Goal: Leave review/rating

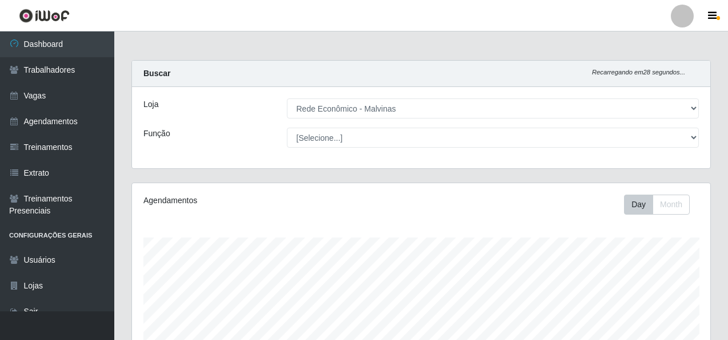
select select "194"
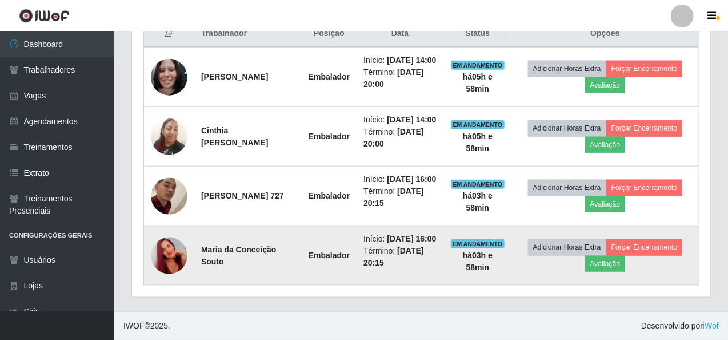
scroll to position [442, 0]
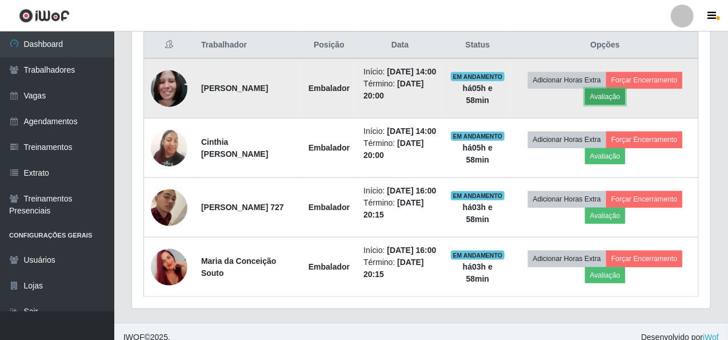
click at [612, 101] on button "Avaliação" at bounding box center [605, 97] width 41 height 16
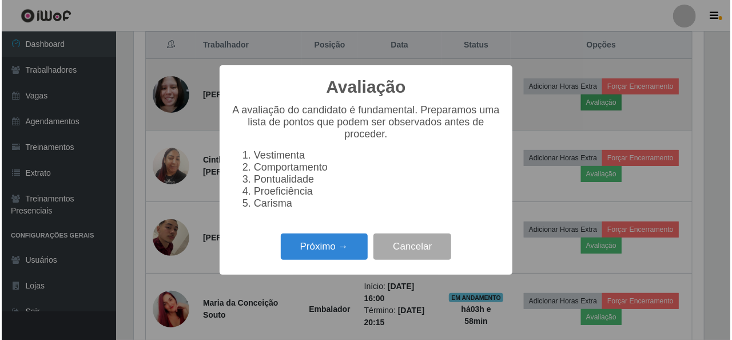
scroll to position [237, 574]
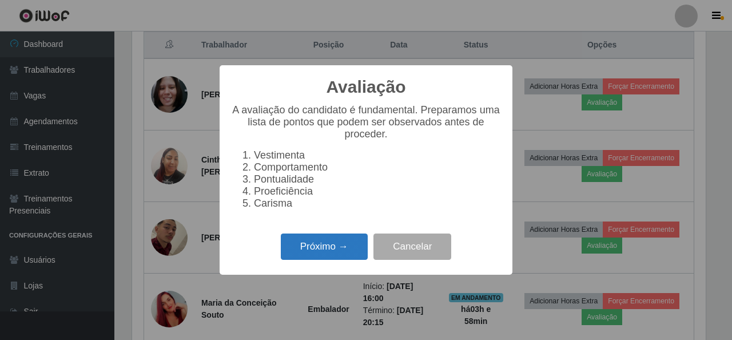
click at [308, 259] on button "Próximo →" at bounding box center [324, 246] width 87 height 27
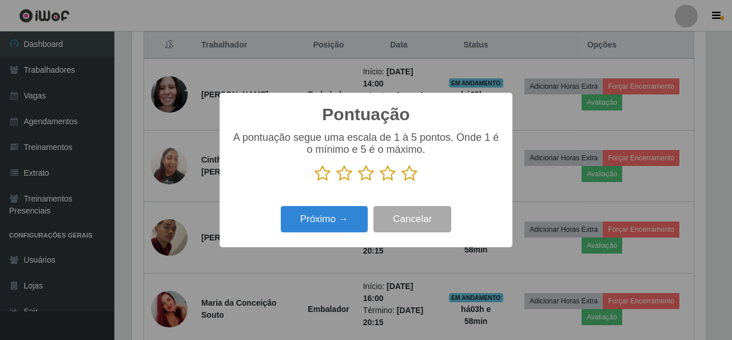
click at [412, 175] on icon at bounding box center [409, 173] width 16 height 17
click at [401, 182] on input "radio" at bounding box center [401, 182] width 0 height 0
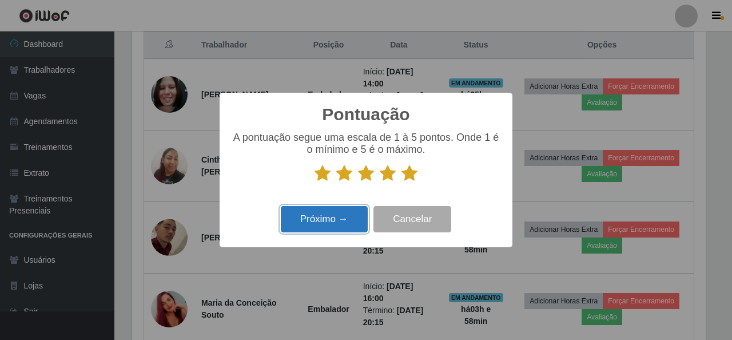
click at [318, 227] on button "Próximo →" at bounding box center [324, 219] width 87 height 27
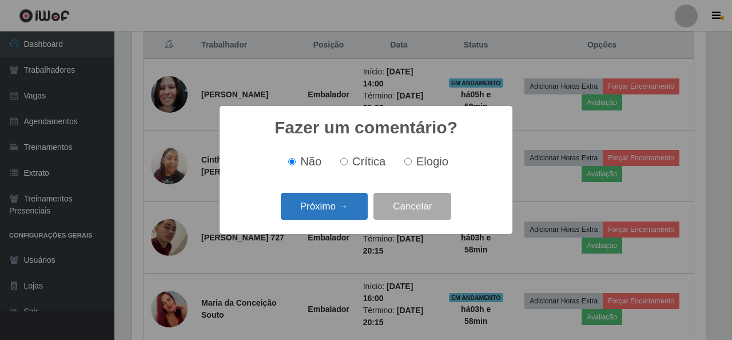
click at [341, 204] on button "Próximo →" at bounding box center [324, 206] width 87 height 27
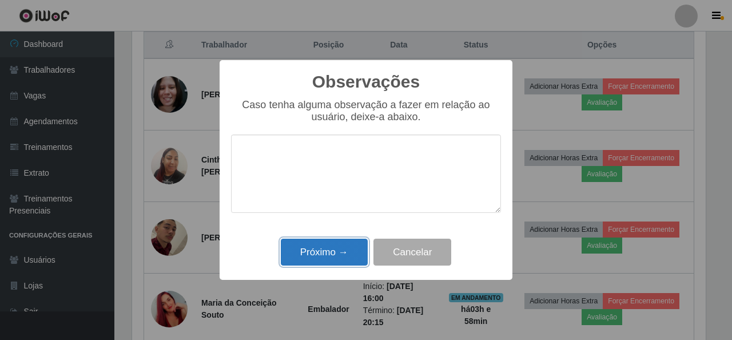
click at [339, 253] on button "Próximo →" at bounding box center [324, 251] width 87 height 27
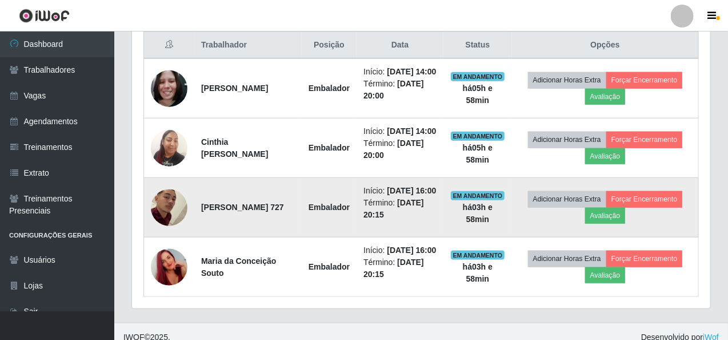
scroll to position [237, 578]
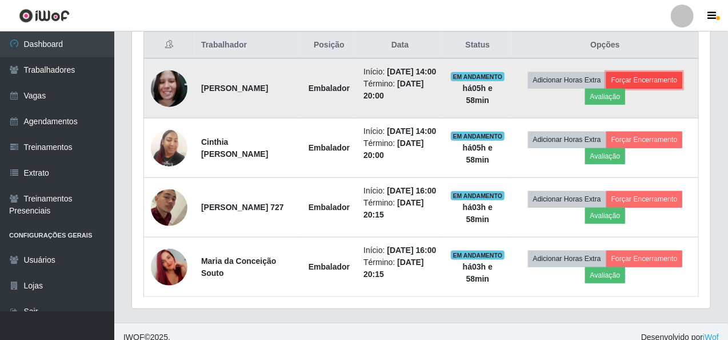
click at [653, 87] on button "Forçar Encerramento" at bounding box center [644, 80] width 77 height 16
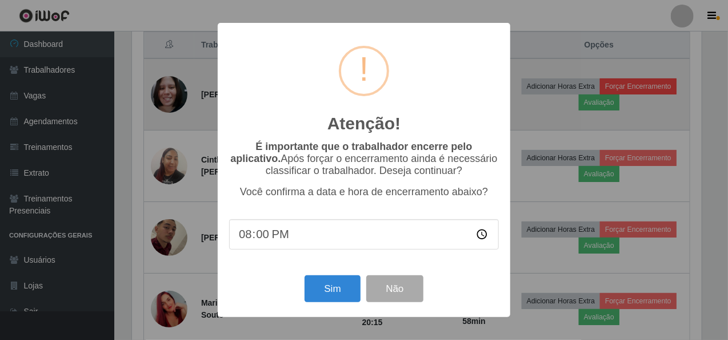
scroll to position [237, 574]
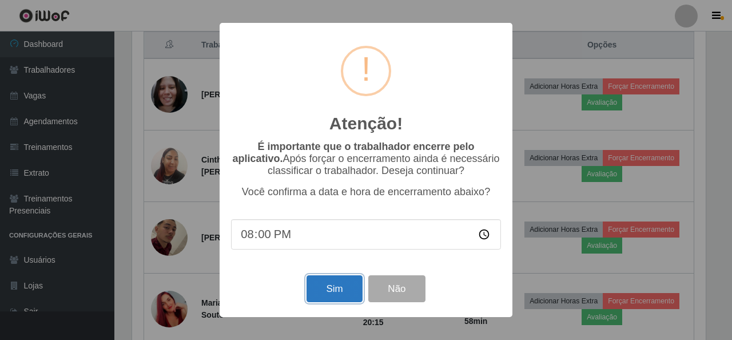
click at [333, 294] on button "Sim" at bounding box center [333, 288] width 55 height 27
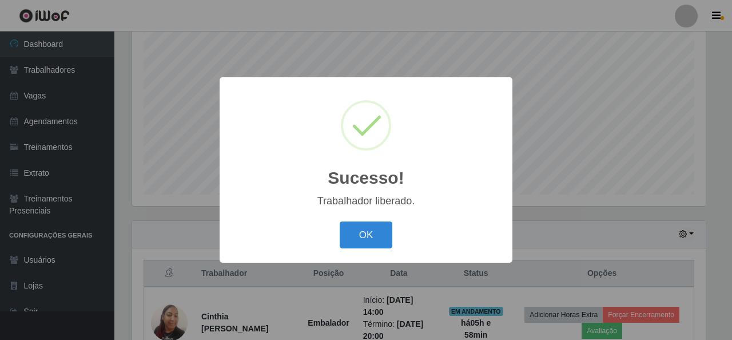
click at [361, 252] on div "Sucesso! × Trabalhador liberado. OK Cancel" at bounding box center [365, 169] width 293 height 185
click at [369, 239] on button "OK" at bounding box center [366, 234] width 53 height 27
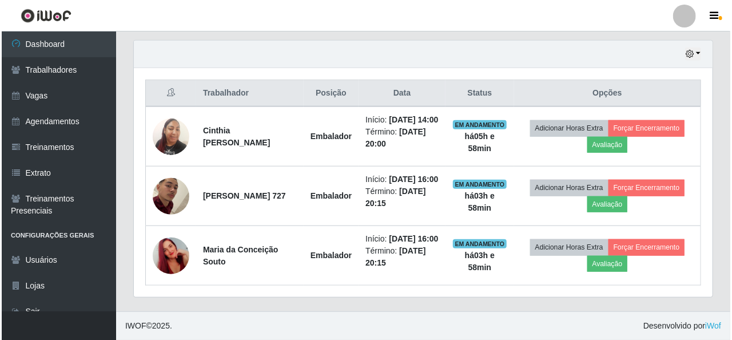
scroll to position [428, 0]
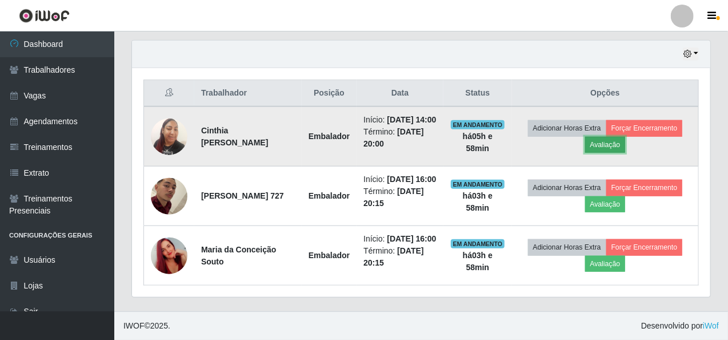
click at [605, 137] on button "Avaliação" at bounding box center [605, 145] width 41 height 16
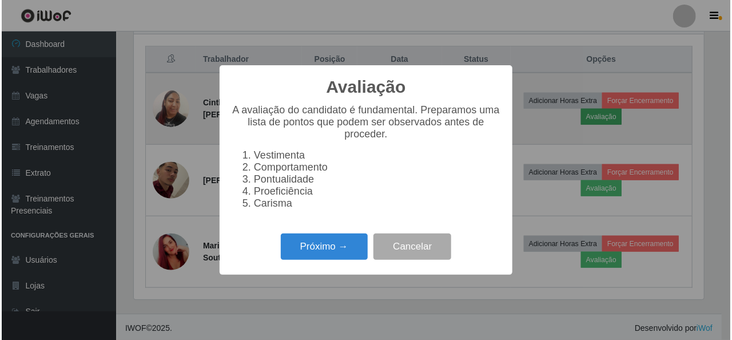
scroll to position [237, 574]
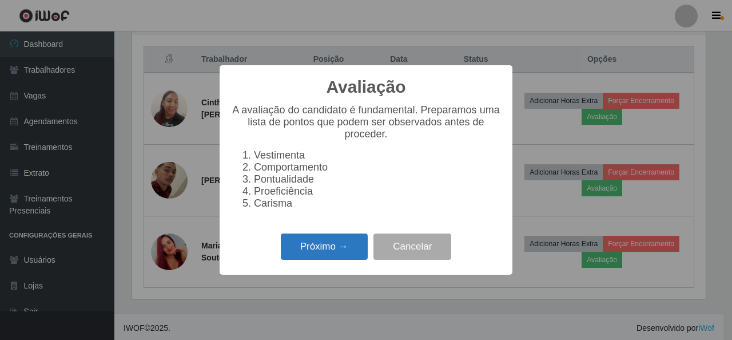
click at [332, 242] on button "Próximo →" at bounding box center [324, 246] width 87 height 27
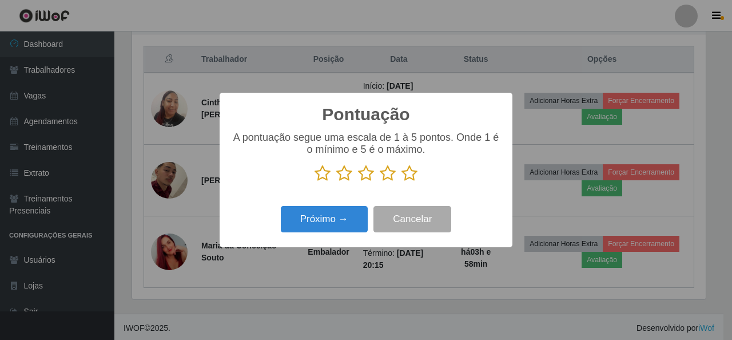
scroll to position [571355, 571018]
click at [410, 169] on icon at bounding box center [409, 173] width 16 height 17
click at [401, 182] on input "radio" at bounding box center [401, 182] width 0 height 0
click at [338, 235] on div "Próximo → Cancelar" at bounding box center [366, 218] width 270 height 33
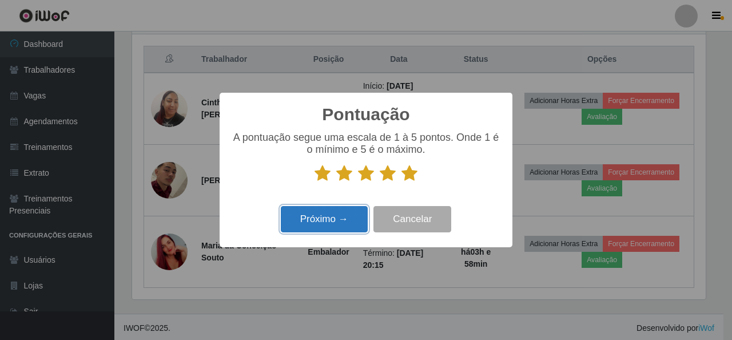
click at [338, 232] on button "Próximo →" at bounding box center [324, 219] width 87 height 27
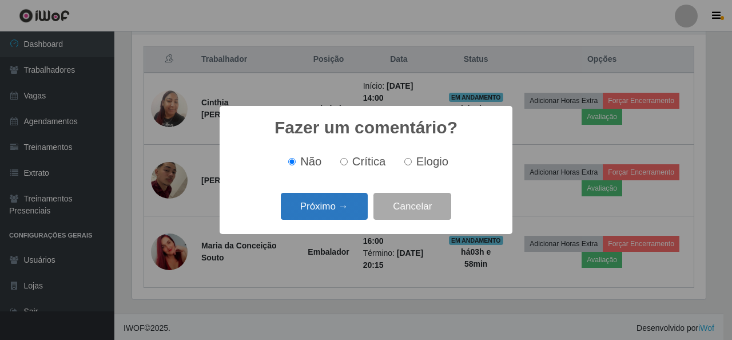
click at [342, 207] on button "Próximo →" at bounding box center [324, 206] width 87 height 27
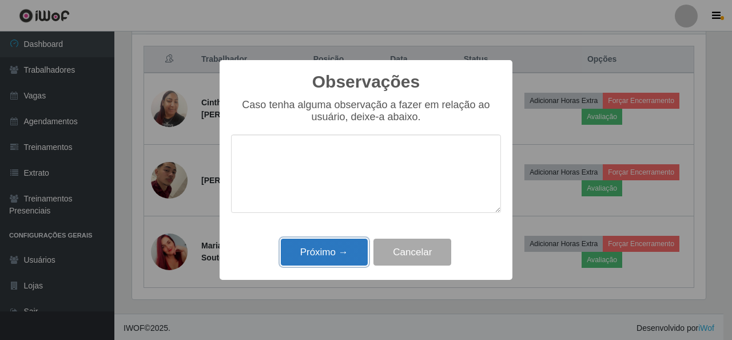
click at [327, 260] on button "Próximo →" at bounding box center [324, 251] width 87 height 27
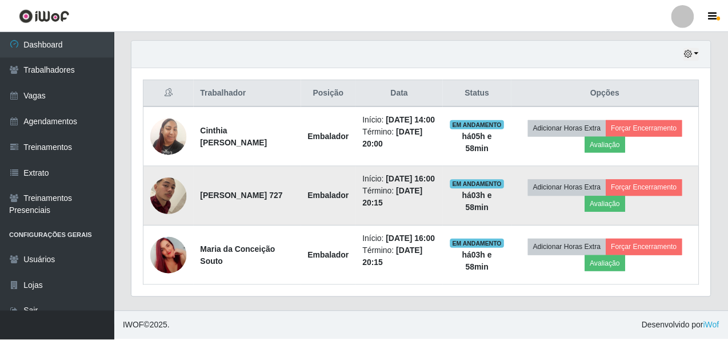
scroll to position [237, 578]
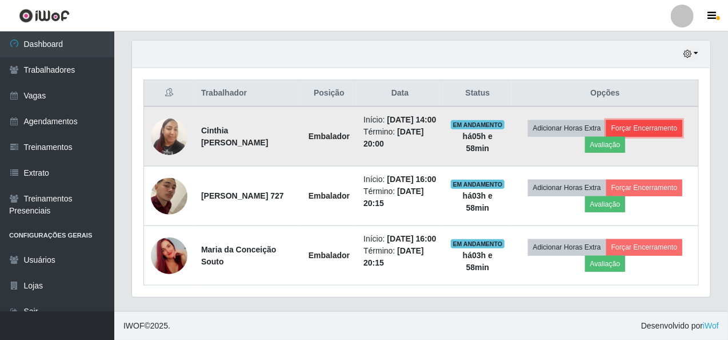
click at [643, 120] on button "Forçar Encerramento" at bounding box center [644, 128] width 77 height 16
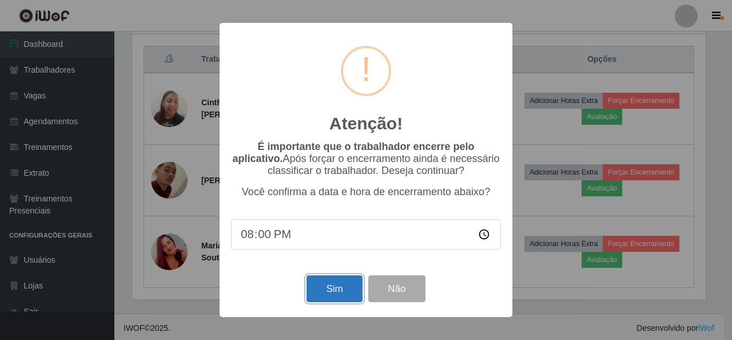
click at [334, 291] on button "Sim" at bounding box center [333, 288] width 55 height 27
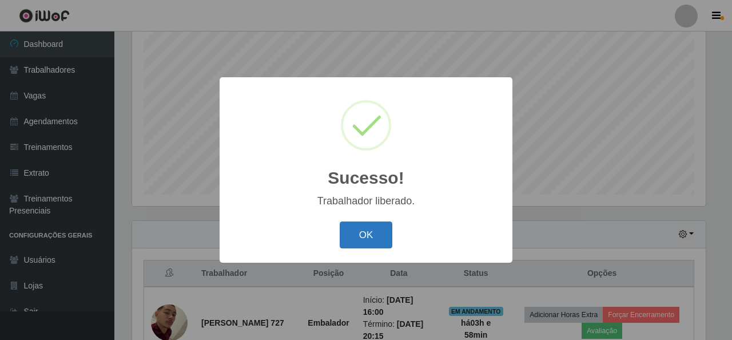
click at [373, 231] on button "OK" at bounding box center [366, 234] width 53 height 27
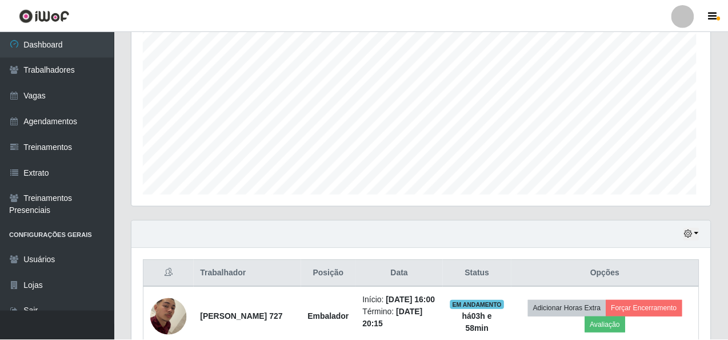
scroll to position [0, 0]
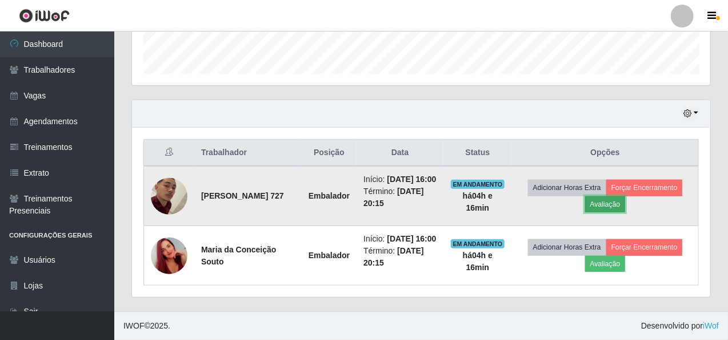
click at [613, 196] on button "Avaliação" at bounding box center [605, 204] width 41 height 16
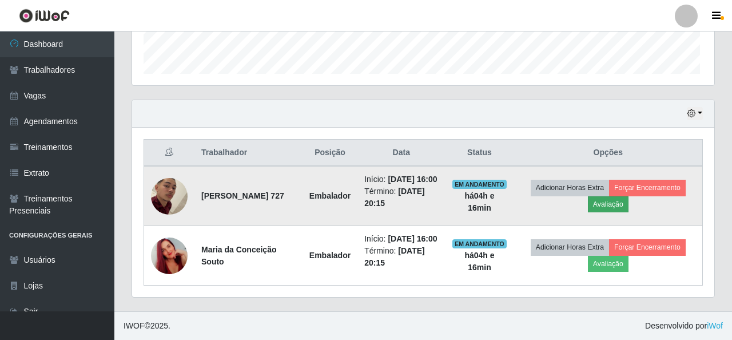
scroll to position [237, 574]
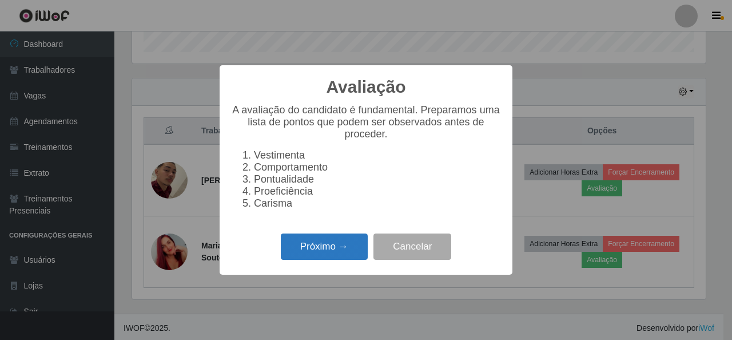
click at [320, 252] on button "Próximo →" at bounding box center [324, 246] width 87 height 27
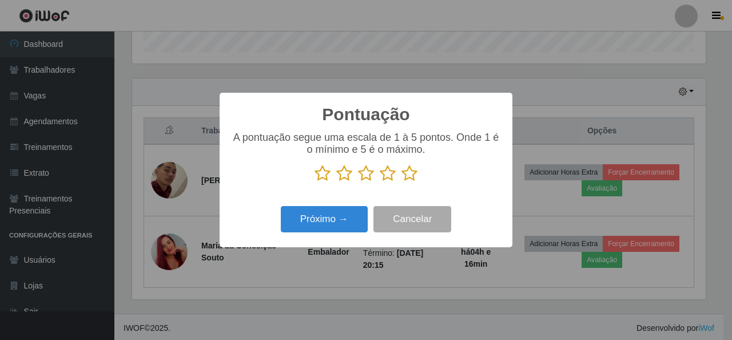
click at [407, 175] on icon at bounding box center [409, 173] width 16 height 17
click at [401, 182] on input "radio" at bounding box center [401, 182] width 0 height 0
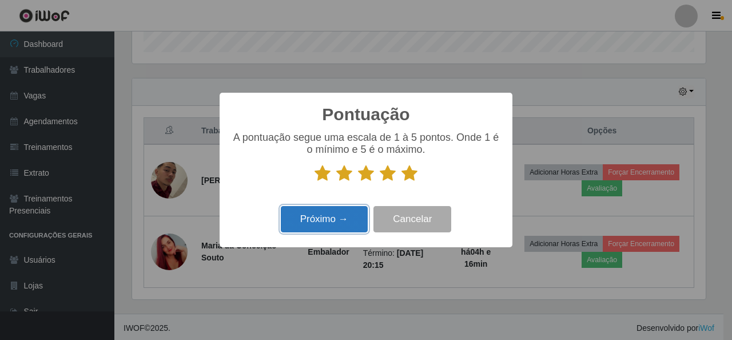
click at [322, 227] on button "Próximo →" at bounding box center [324, 219] width 87 height 27
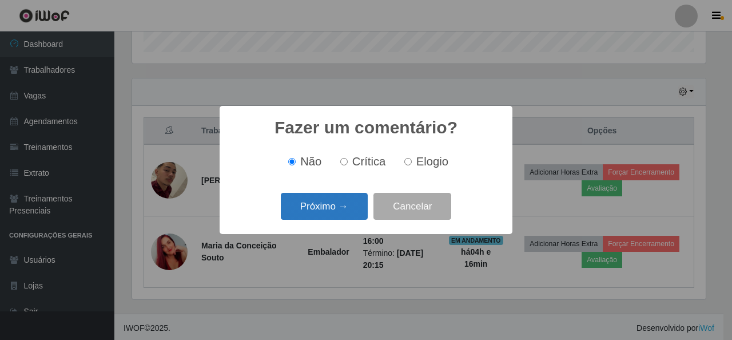
click at [334, 215] on button "Próximo →" at bounding box center [324, 206] width 87 height 27
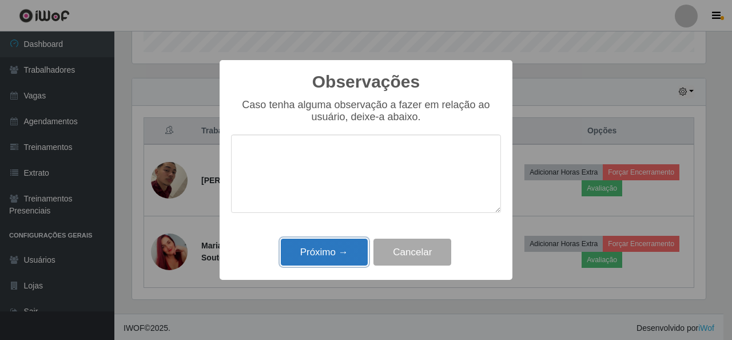
click at [312, 251] on button "Próximo →" at bounding box center [324, 251] width 87 height 27
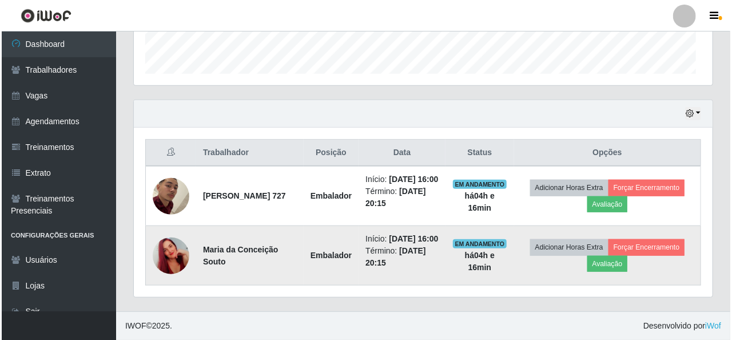
scroll to position [237, 578]
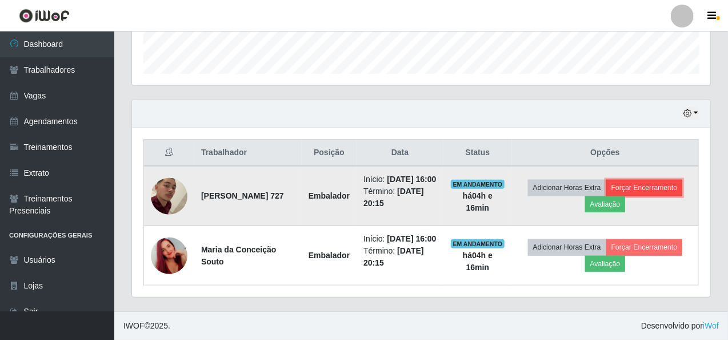
click at [620, 179] on button "Forçar Encerramento" at bounding box center [644, 187] width 77 height 16
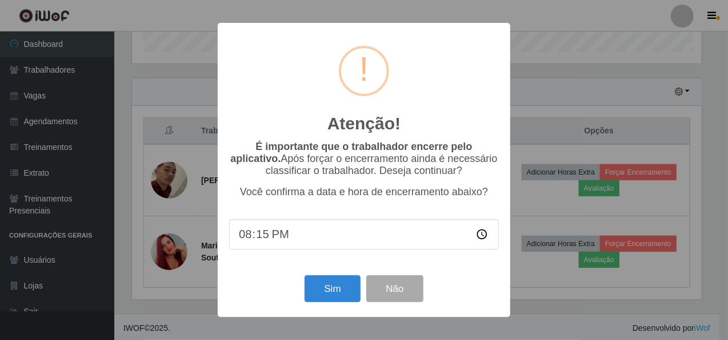
scroll to position [237, 574]
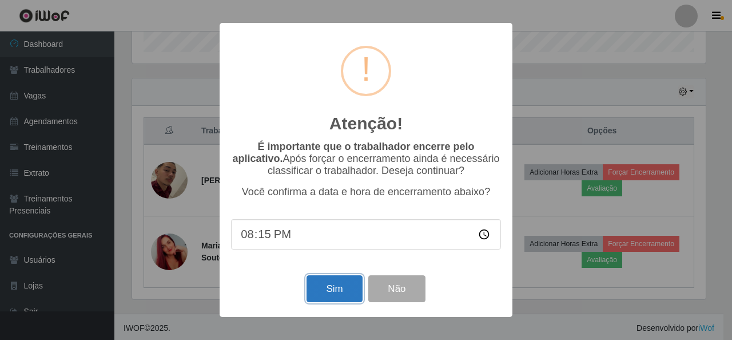
click at [327, 290] on button "Sim" at bounding box center [333, 288] width 55 height 27
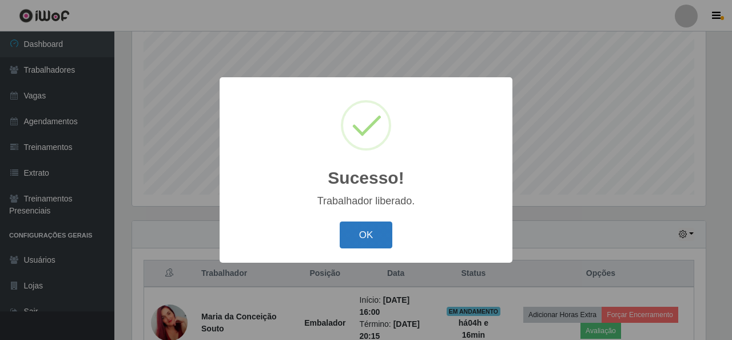
click at [358, 230] on button "OK" at bounding box center [366, 234] width 53 height 27
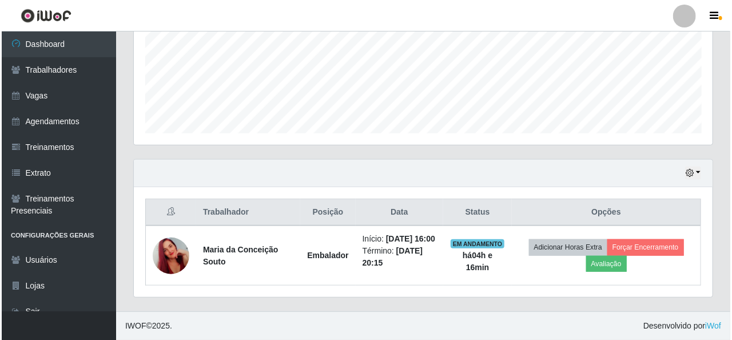
scroll to position [286, 0]
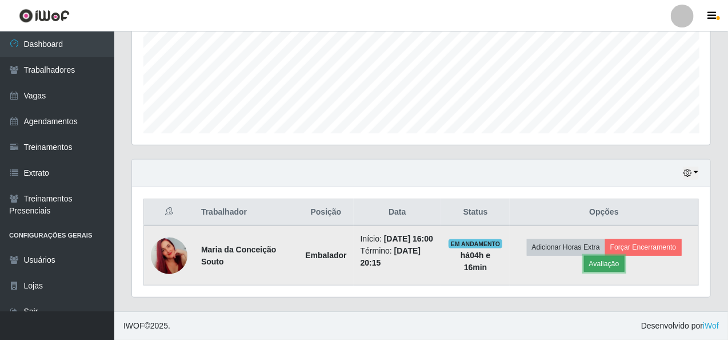
click at [609, 258] on button "Avaliação" at bounding box center [604, 264] width 41 height 16
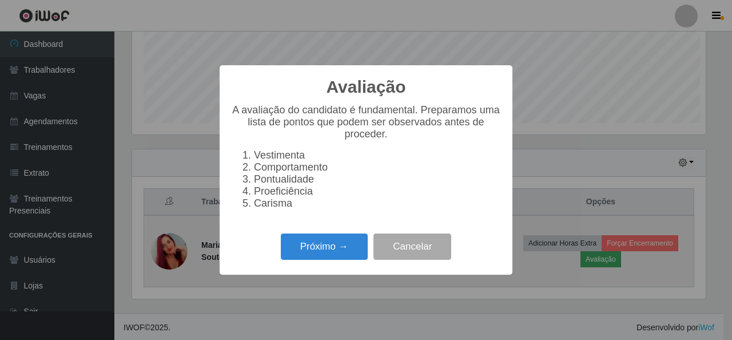
scroll to position [237, 574]
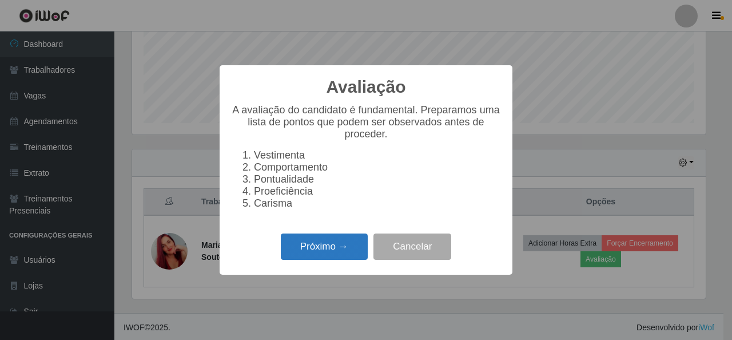
click at [336, 247] on button "Próximo →" at bounding box center [324, 246] width 87 height 27
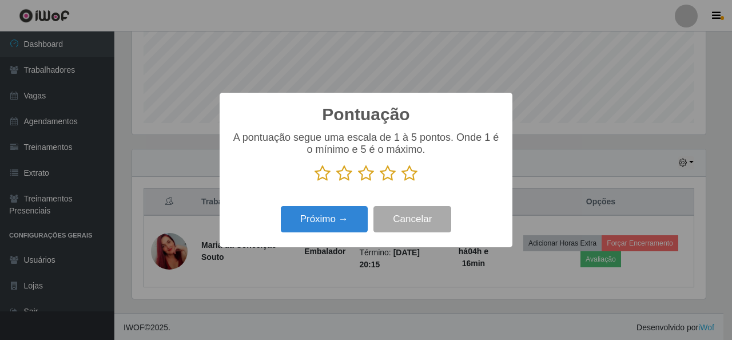
click at [409, 177] on icon at bounding box center [409, 173] width 16 height 17
click at [401, 182] on input "radio" at bounding box center [401, 182] width 0 height 0
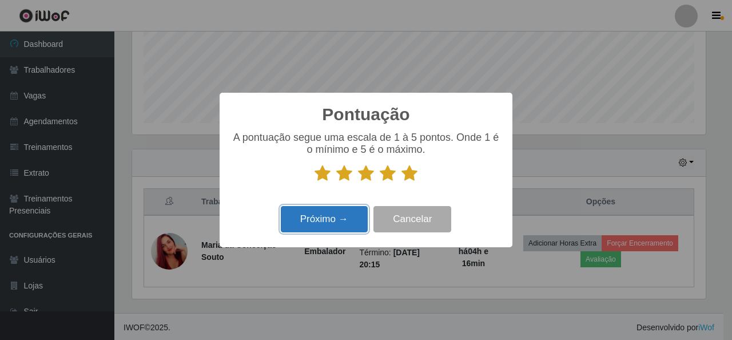
click at [326, 220] on button "Próximo →" at bounding box center [324, 219] width 87 height 27
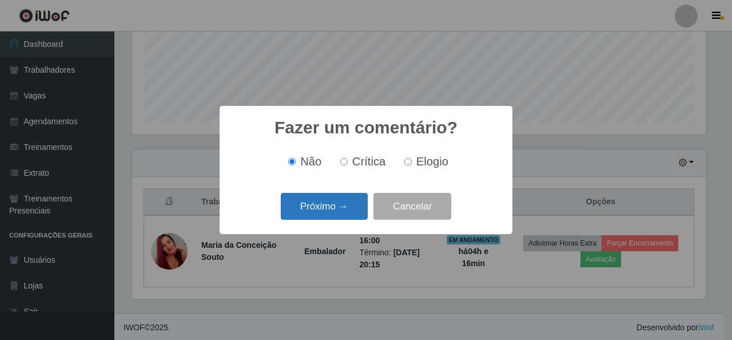
click at [326, 211] on button "Próximo →" at bounding box center [324, 206] width 87 height 27
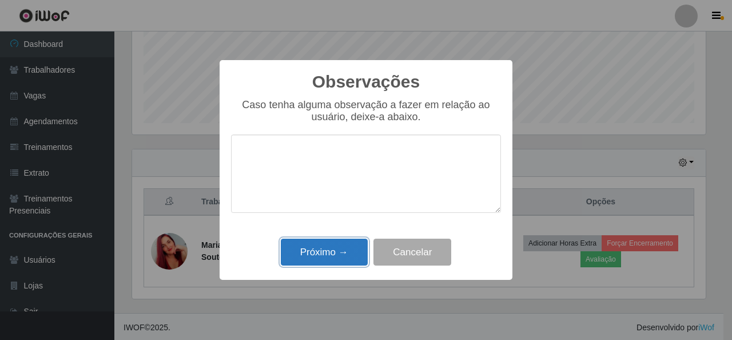
click at [324, 257] on button "Próximo →" at bounding box center [324, 251] width 87 height 27
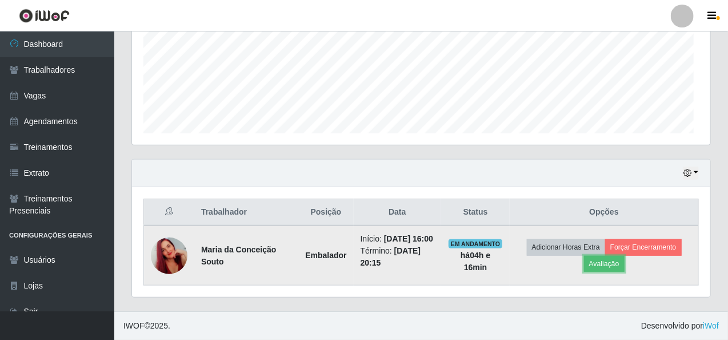
scroll to position [237, 578]
click at [643, 245] on button "Forçar Encerramento" at bounding box center [643, 247] width 77 height 16
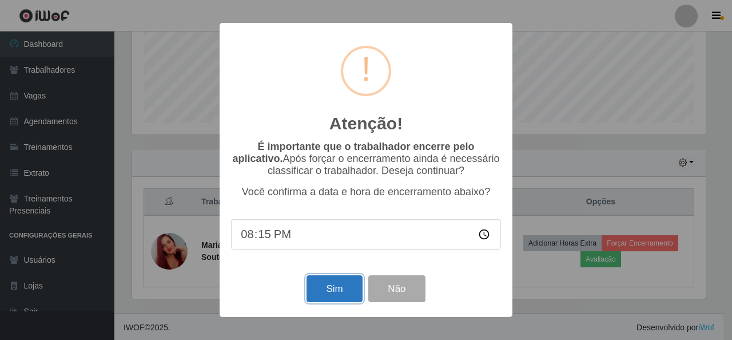
click at [334, 297] on button "Sim" at bounding box center [333, 288] width 55 height 27
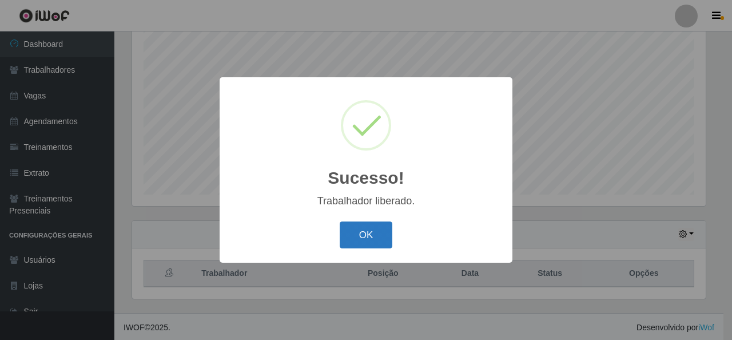
click at [364, 232] on button "OK" at bounding box center [366, 234] width 53 height 27
